Goal: Transaction & Acquisition: Purchase product/service

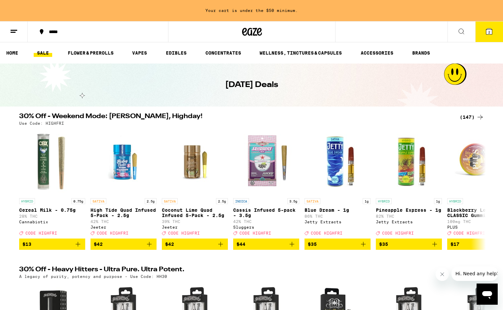
click at [469, 117] on div "(147)" at bounding box center [472, 117] width 24 height 8
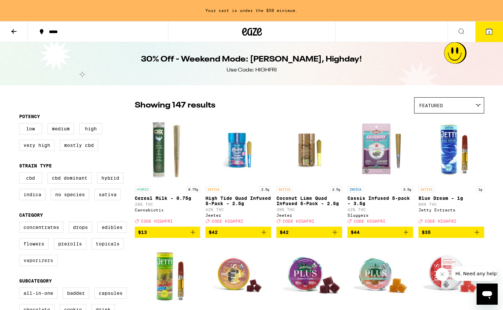
click at [39, 266] on label "Vaporizers" at bounding box center [38, 259] width 38 height 11
click at [21, 223] on input "Vaporizers" at bounding box center [20, 222] width 0 height 0
checkbox input "true"
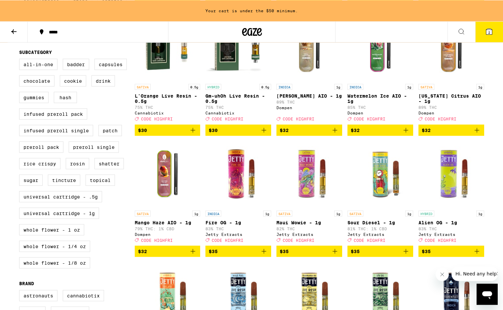
scroll to position [236, 0]
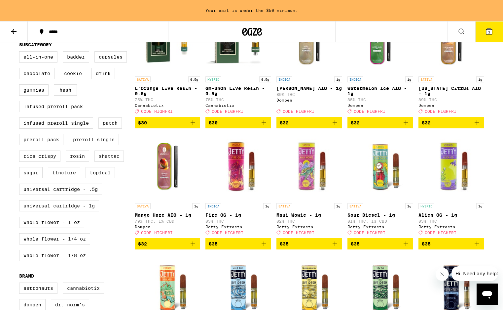
click at [59, 211] on label "Universal Cartridge - 1g" at bounding box center [59, 205] width 80 height 11
click at [21, 53] on input "Universal Cartridge - 1g" at bounding box center [20, 52] width 0 height 0
checkbox input "true"
